Goal: Use online tool/utility: Utilize a website feature to perform a specific function

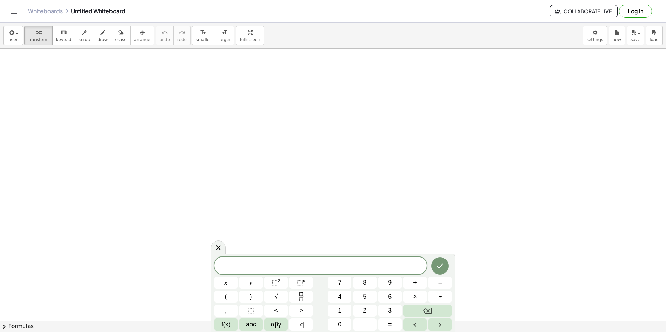
click at [332, 259] on div "****** ​" at bounding box center [320, 265] width 212 height 17
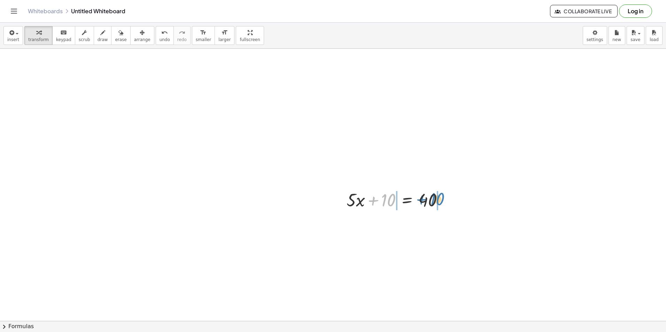
drag, startPoint x: 387, startPoint y: 201, endPoint x: 436, endPoint y: 200, distance: 48.7
click at [436, 200] on div at bounding box center [397, 200] width 109 height 24
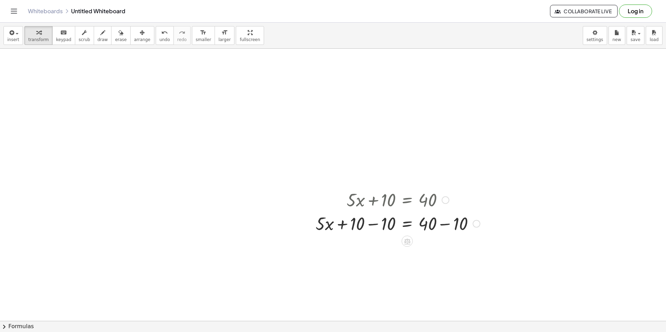
click at [376, 227] on div at bounding box center [397, 223] width 171 height 24
click at [446, 253] on div at bounding box center [397, 247] width 171 height 24
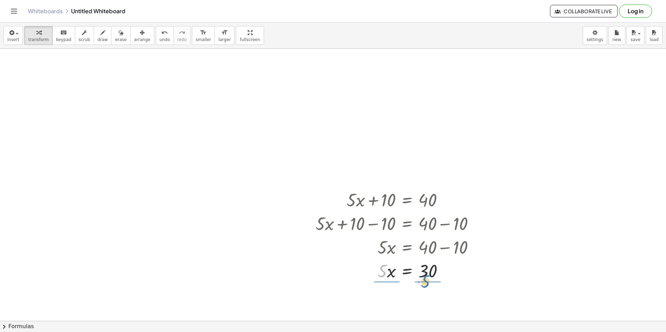
drag, startPoint x: 383, startPoint y: 274, endPoint x: 427, endPoint y: 284, distance: 44.7
click at [382, 302] on div at bounding box center [397, 299] width 171 height 35
click at [423, 298] on div at bounding box center [397, 299] width 171 height 35
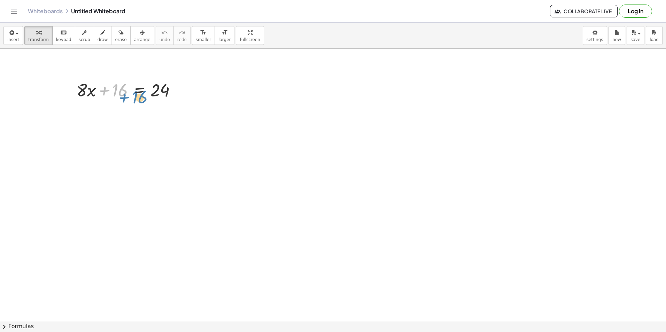
drag, startPoint x: 117, startPoint y: 92, endPoint x: 122, endPoint y: 92, distance: 4.9
click at [123, 92] on div at bounding box center [129, 90] width 112 height 24
drag, startPoint x: 121, startPoint y: 90, endPoint x: 183, endPoint y: 95, distance: 62.5
click at [183, 95] on div at bounding box center [129, 90] width 112 height 24
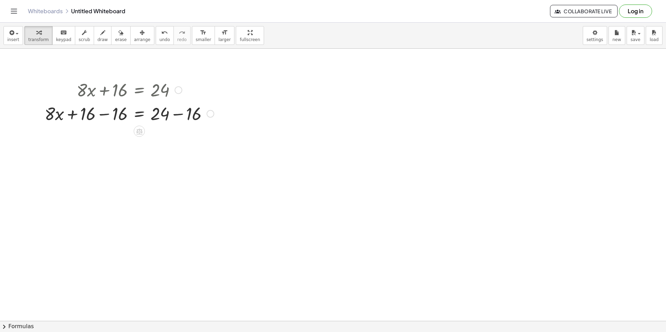
click at [181, 117] on div at bounding box center [129, 113] width 176 height 24
click at [107, 140] on div at bounding box center [129, 137] width 176 height 24
drag, startPoint x: 113, startPoint y: 141, endPoint x: 165, endPoint y: 149, distance: 52.1
click at [158, 161] on div at bounding box center [129, 166] width 176 height 35
click at [157, 167] on div at bounding box center [129, 166] width 176 height 35
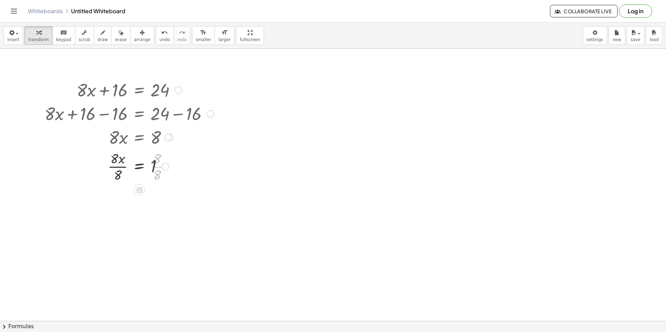
click at [158, 174] on div at bounding box center [129, 166] width 176 height 35
click at [113, 200] on div at bounding box center [129, 200] width 176 height 35
